Goal: Transaction & Acquisition: Book appointment/travel/reservation

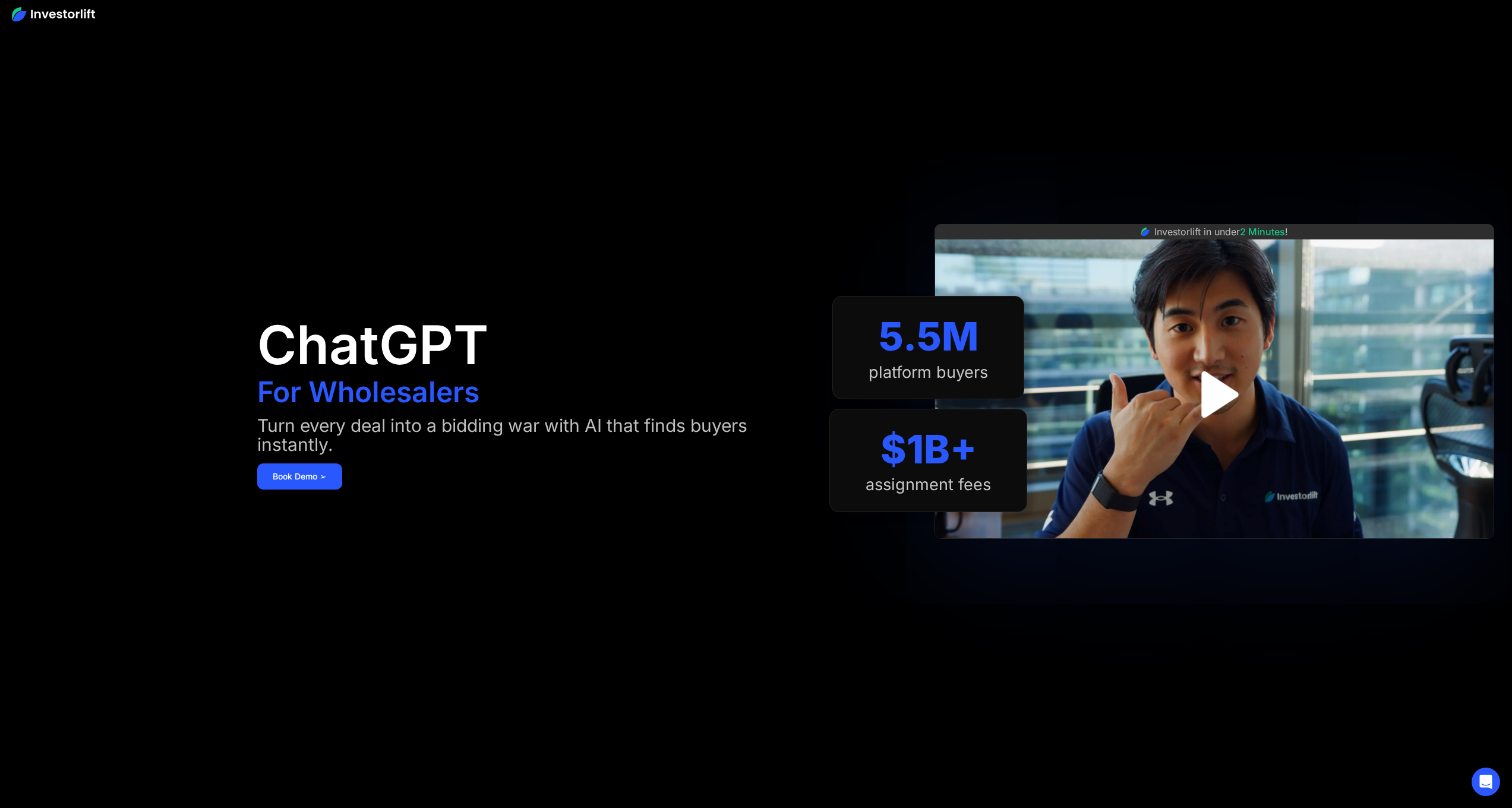
click at [1215, 394] on img "open lightbox" at bounding box center [1214, 394] width 84 height 84
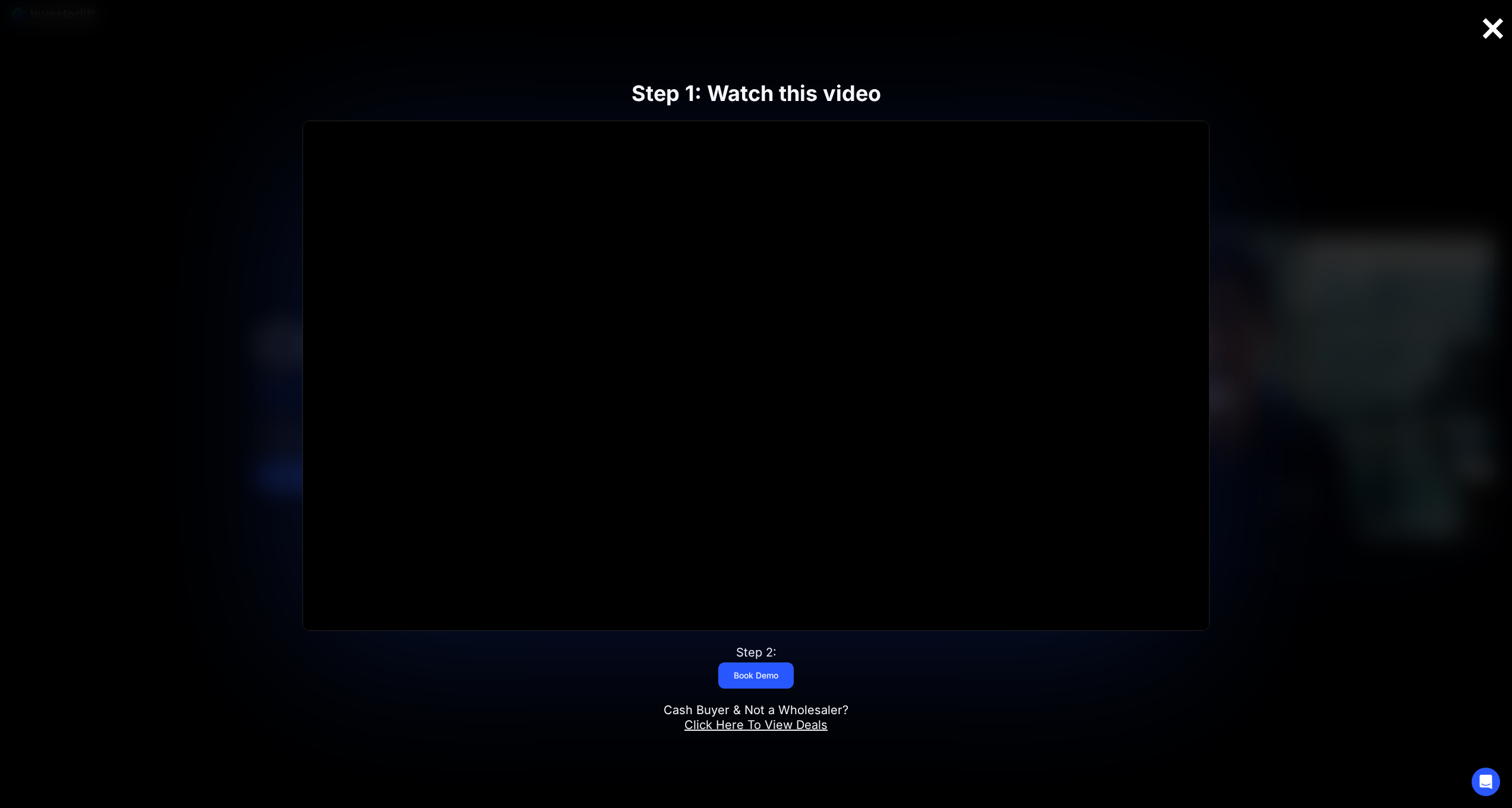
click at [1491, 34] on div at bounding box center [1493, 29] width 38 height 25
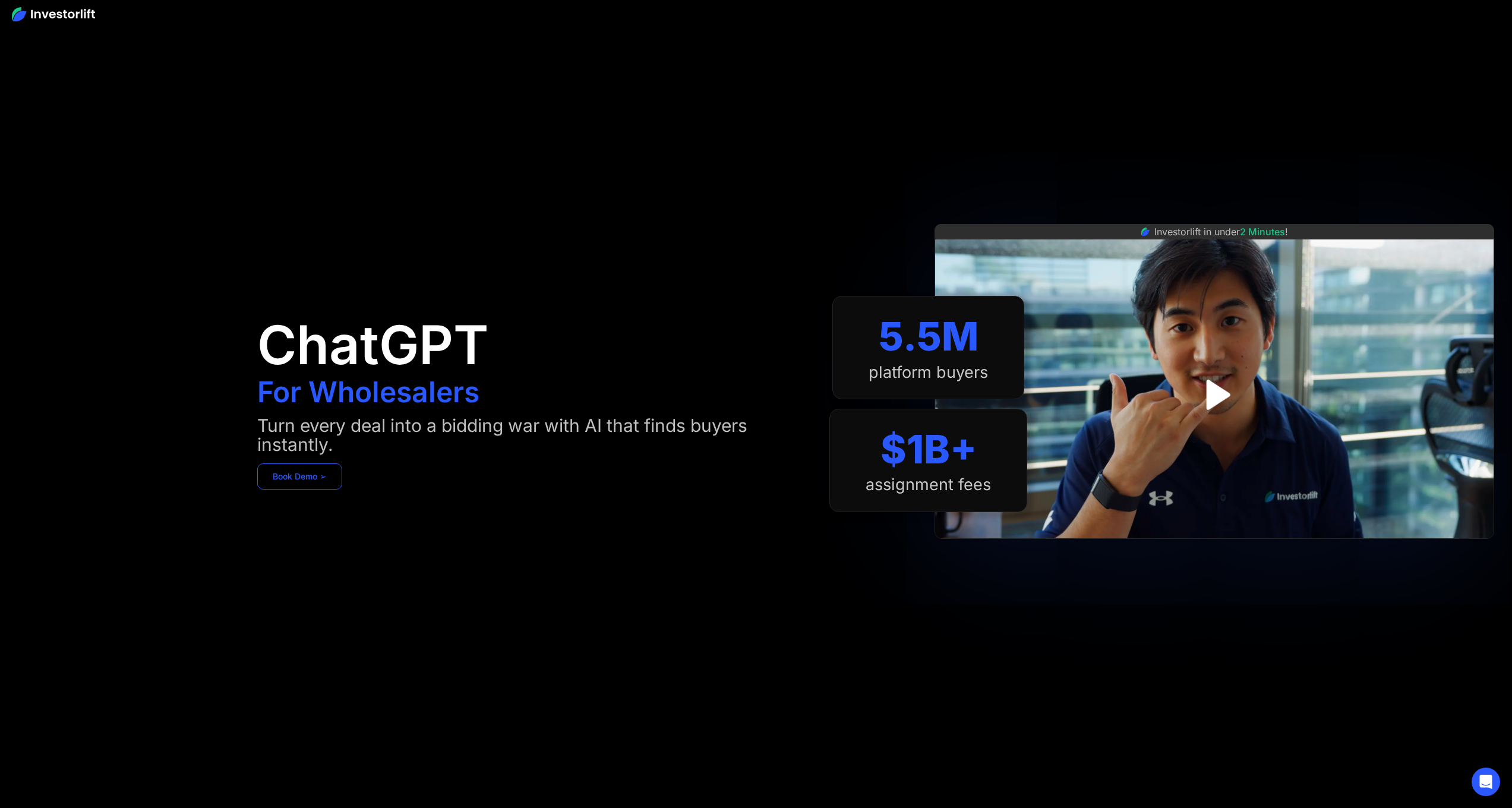
click at [314, 479] on link "Book Demo ➢" at bounding box center [300, 476] width 85 height 26
